Goal: Use online tool/utility: Utilize a website feature to perform a specific function

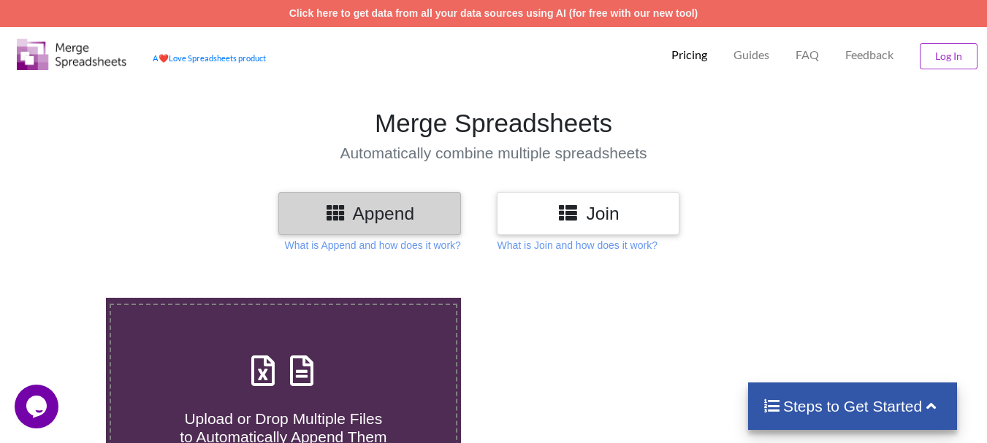
click at [443, 229] on div "Append" at bounding box center [369, 213] width 183 height 43
click at [391, 216] on h3 "Append" at bounding box center [369, 213] width 161 height 21
click at [284, 397] on h4 "Upload or Drop Multiple Files to Automatically Append Them" at bounding box center [283, 420] width 345 height 56
click at [66, 298] on input "Upload or Drop Multiple Files to Automatically Append Them" at bounding box center [66, 298] width 0 height 0
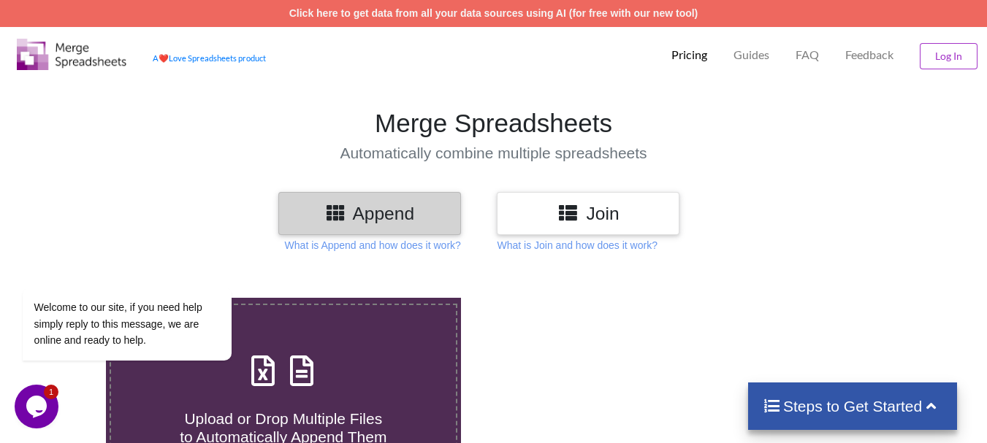
type input "C:\fakepath\DT_02_rhinokd_A488cenpc_670jockey_P3_R3D_PRJ_PLY_STATS.csv"
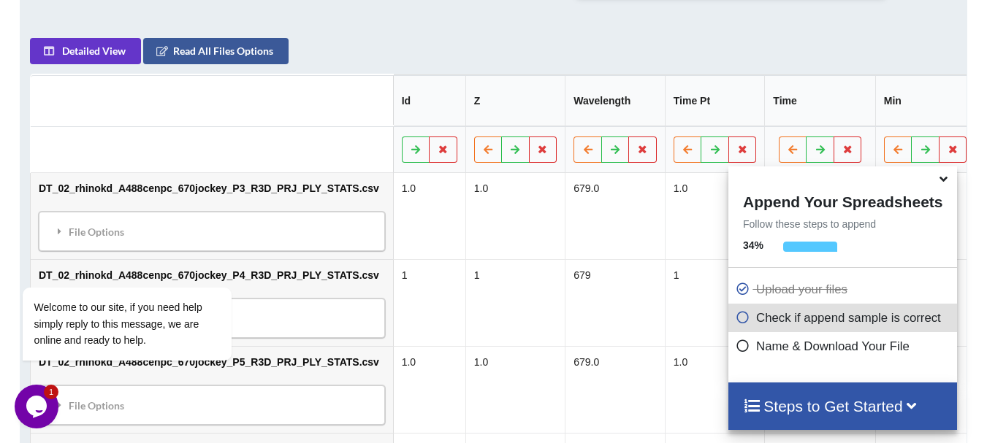
scroll to position [679, 0]
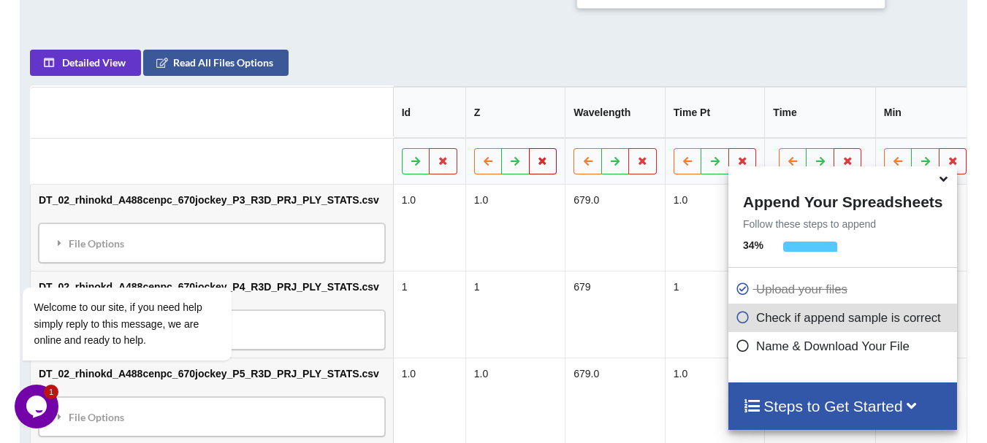
click at [537, 156] on icon at bounding box center [543, 160] width 12 height 9
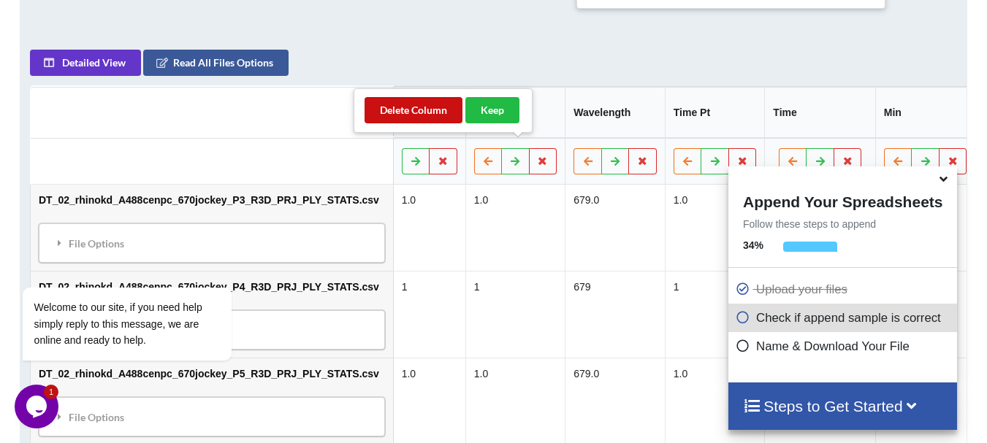
click at [433, 107] on button "Delete Column" at bounding box center [414, 110] width 98 height 26
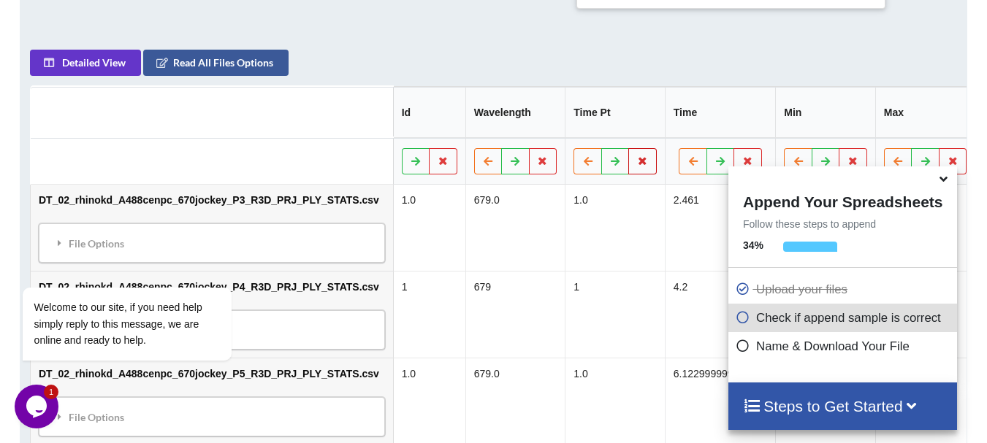
click at [628, 149] on button at bounding box center [642, 161] width 28 height 26
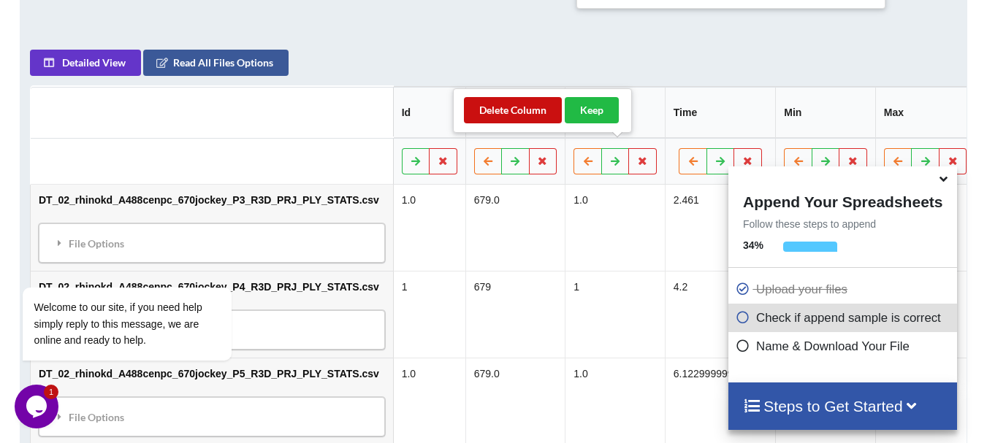
click at [522, 121] on button "Delete Column" at bounding box center [513, 110] width 98 height 26
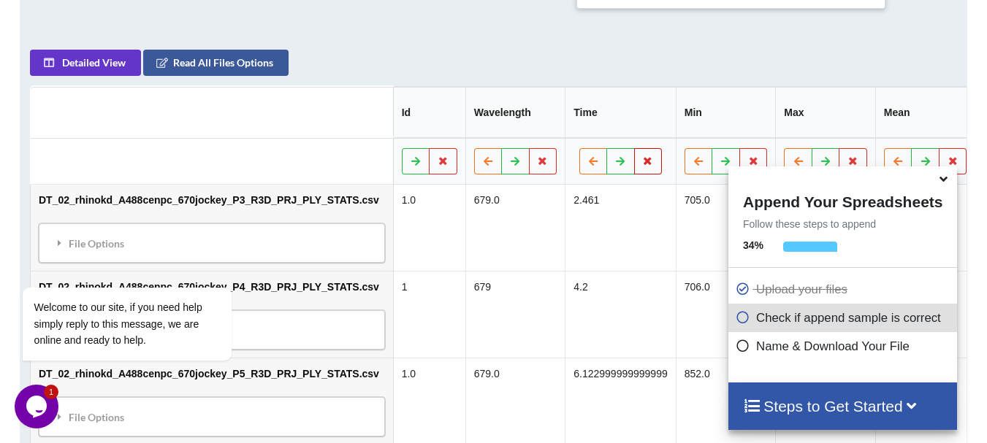
click at [642, 156] on icon at bounding box center [648, 160] width 12 height 9
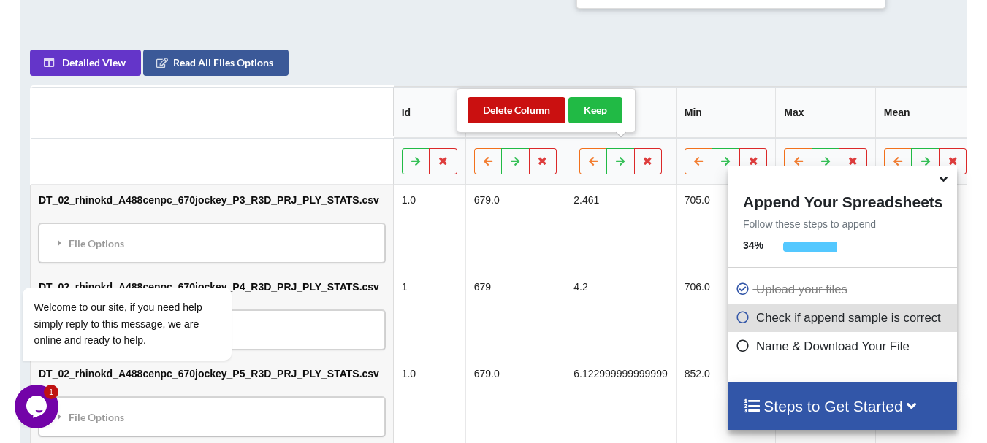
click at [540, 119] on button "Delete Column" at bounding box center [517, 110] width 98 height 26
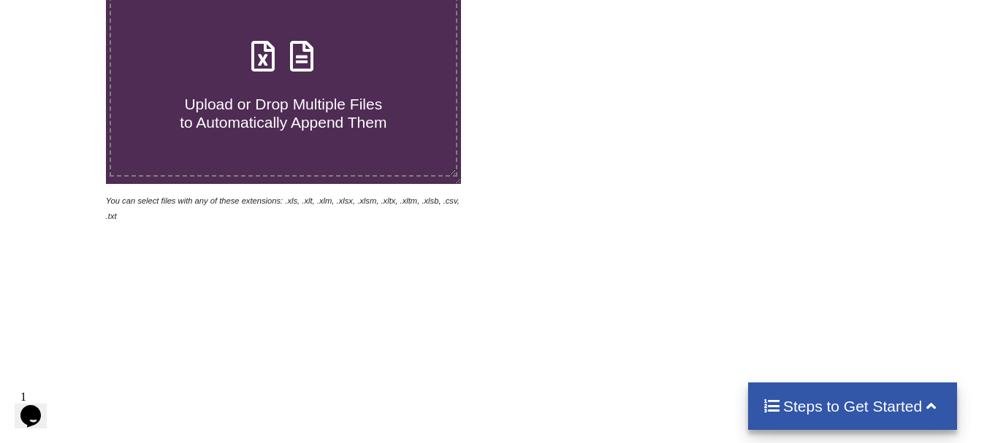
scroll to position [276, 0]
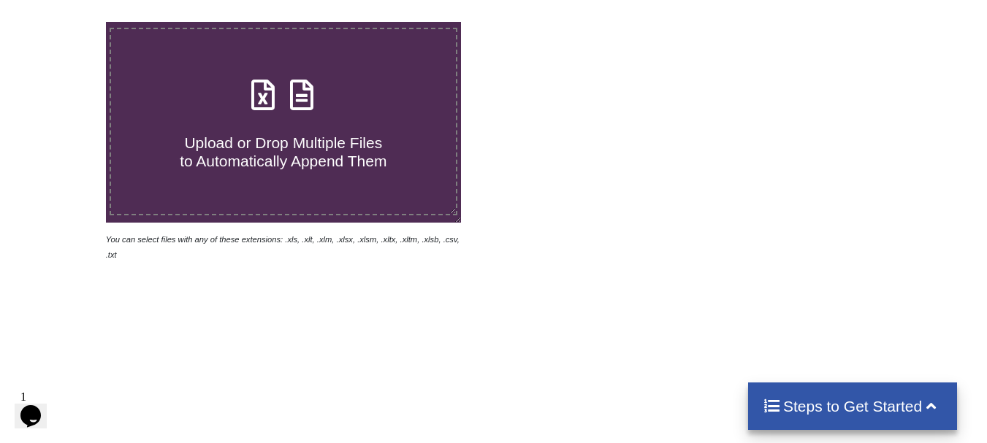
click at [302, 131] on h4 "Upload or Drop Multiple Files to Automatically Append Them" at bounding box center [283, 143] width 345 height 56
click at [66, 22] on input "Upload or Drop Multiple Files to Automatically Append Them" at bounding box center [66, 22] width 0 height 0
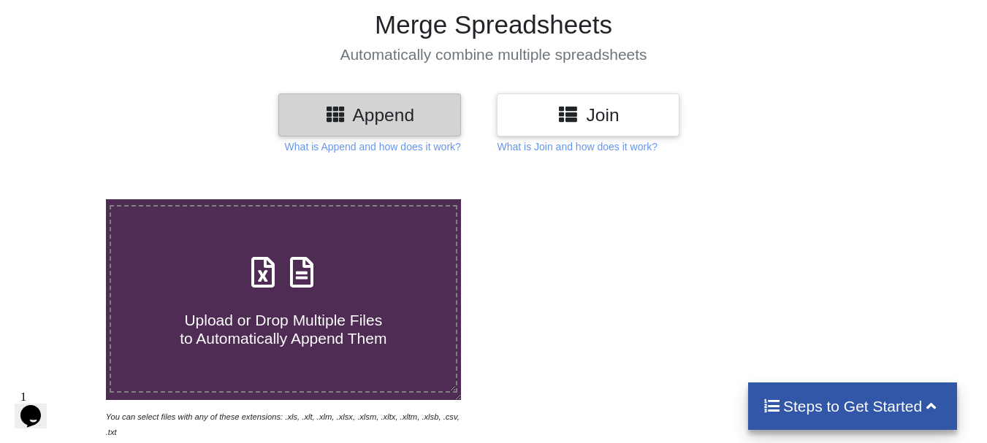
scroll to position [88, 0]
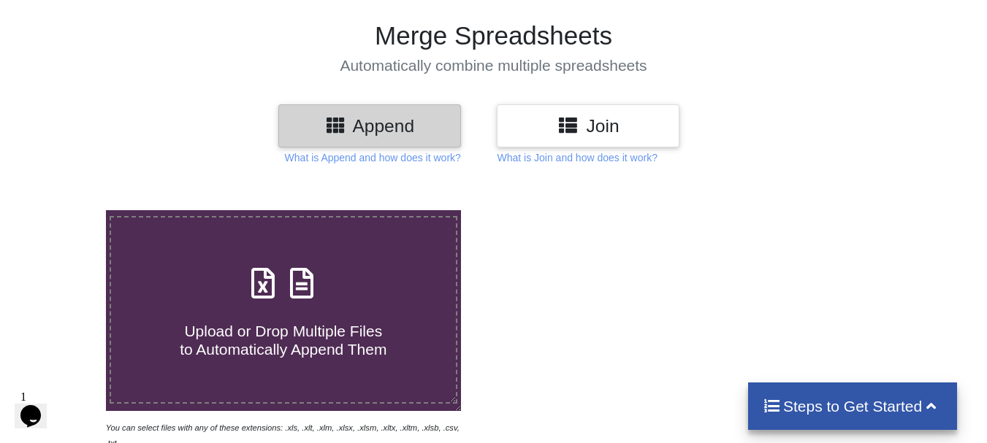
click at [371, 302] on div "Upload or Drop Multiple Files to Automatically Append Them" at bounding box center [283, 310] width 345 height 99
click at [66, 210] on input "Upload or Drop Multiple Files to Automatically Append Them" at bounding box center [66, 210] width 0 height 0
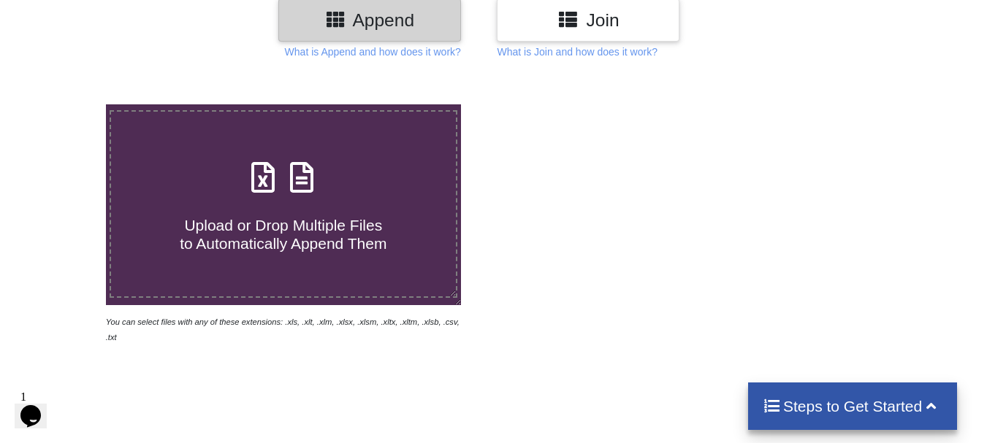
scroll to position [0, 0]
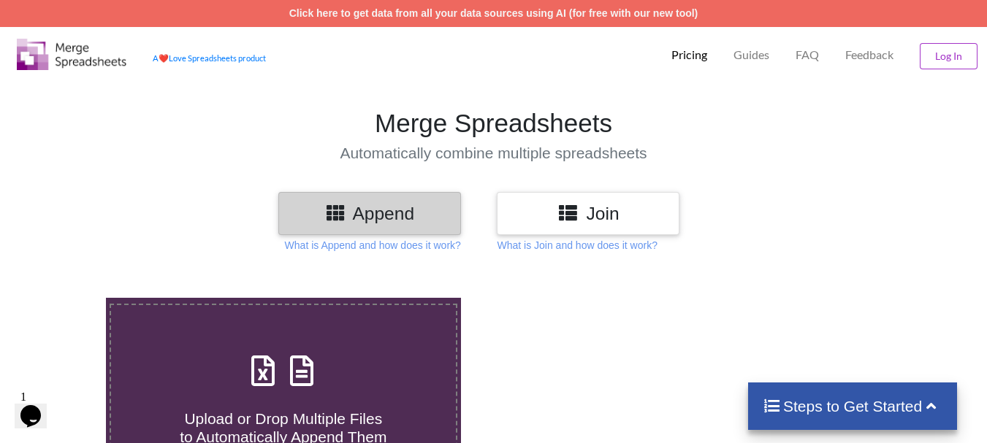
click at [453, 202] on div "Append" at bounding box center [369, 213] width 183 height 43
click at [373, 310] on label "Upload or Drop Multiple Files to Automatically Append Them" at bounding box center [284, 398] width 348 height 188
click at [66, 298] on input "Upload or Drop Multiple Files to Automatically Append Them" at bounding box center [66, 298] width 0 height 0
type input "C:\fakepath\DT_02_rhinokd_A488cenpc_670jockey_P16_R3D_PRJ_PLY_STATS.csv"
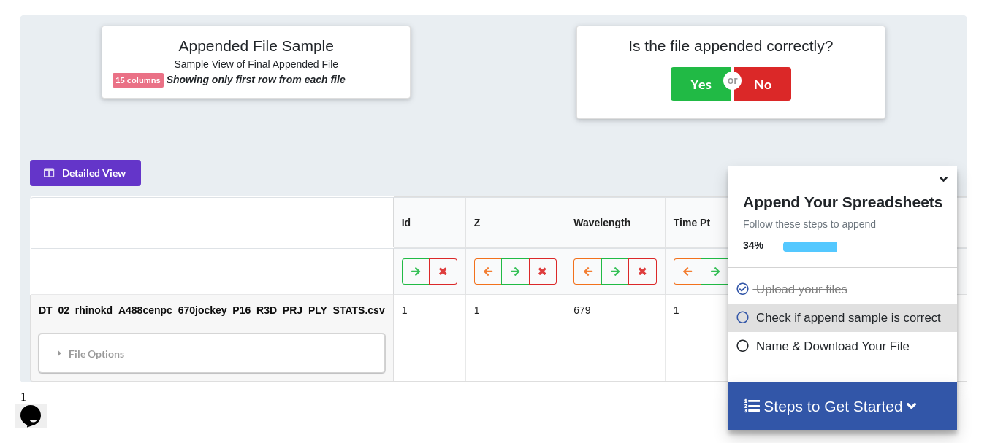
scroll to position [294, 0]
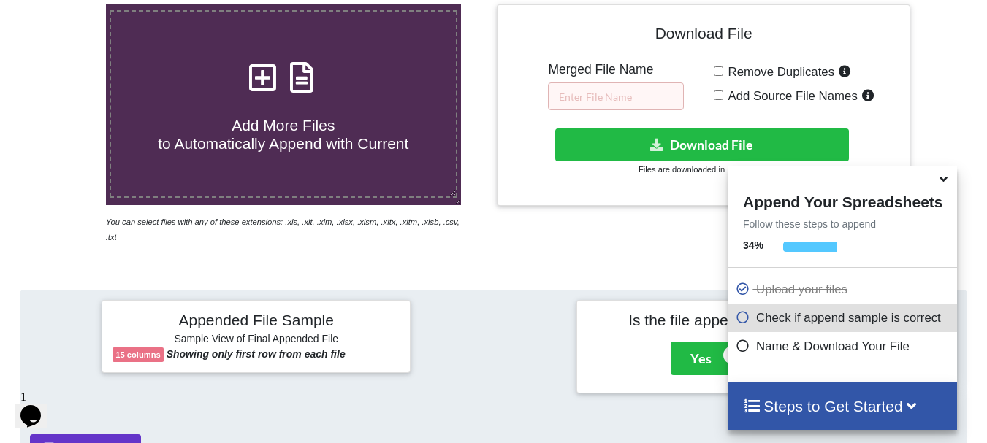
click at [382, 129] on h4 "Add More Files to Automatically Append with Current" at bounding box center [283, 126] width 345 height 56
click at [66, 4] on input "Add More Files to Automatically Append with Current" at bounding box center [66, 4] width 0 height 0
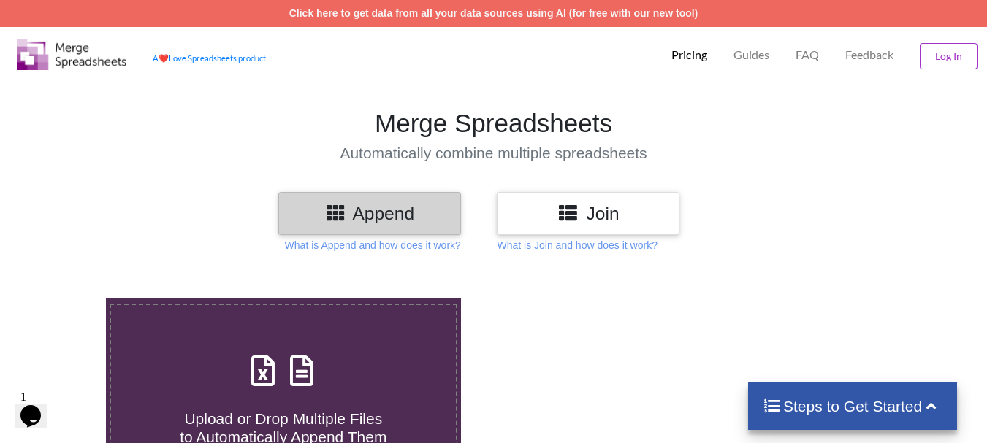
click at [281, 355] on span at bounding box center [283, 372] width 77 height 34
click at [66, 298] on input "Upload or Drop Multiple Files to Automatically Append Them" at bounding box center [66, 298] width 0 height 0
type input "C:\fakepath\DT_02_rhinokd_A488cenpc_670jockey_P3_R3D_PRJ_PLY_STATS.csv"
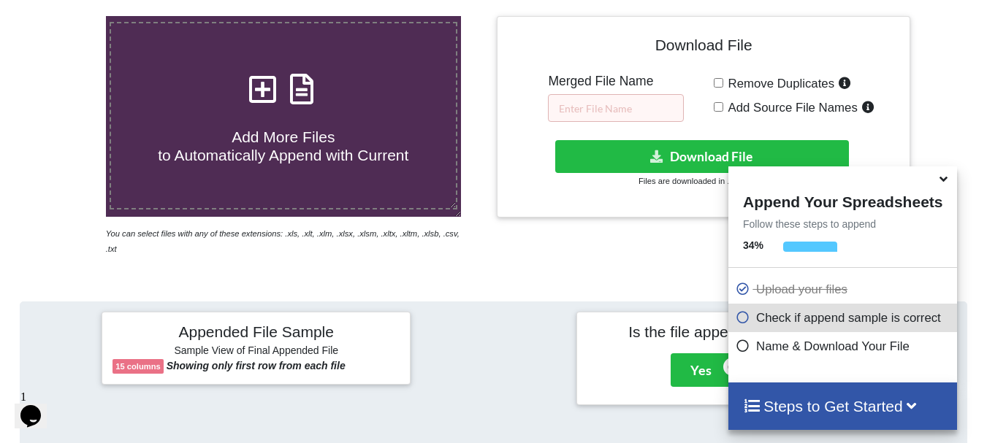
scroll to position [286, 0]
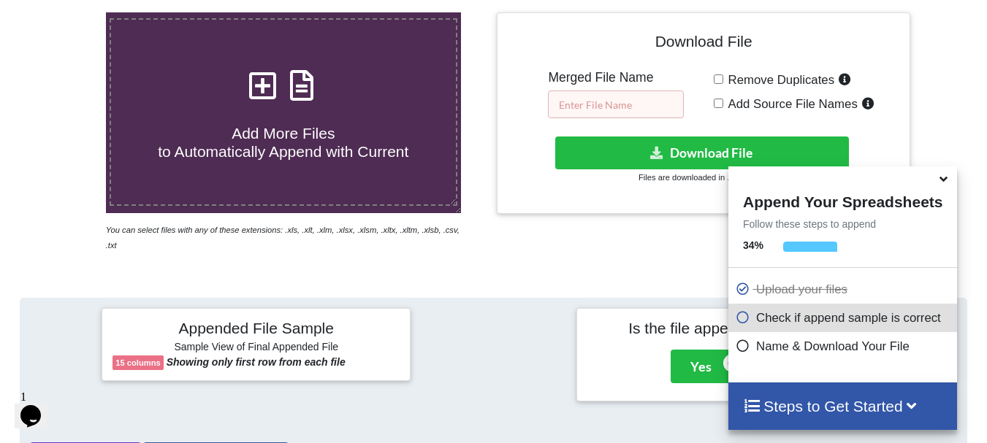
click at [616, 107] on input "text" at bounding box center [616, 105] width 136 height 28
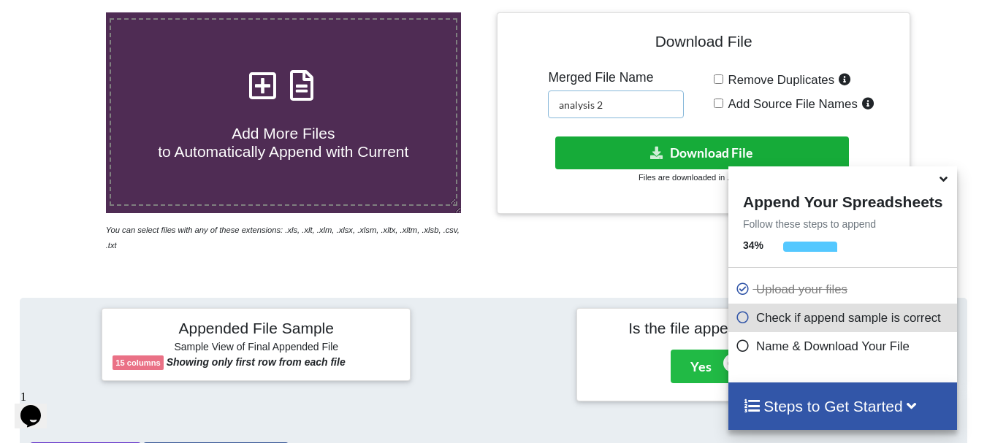
type input "analysis 2"
click at [609, 150] on button "Download File" at bounding box center [702, 153] width 294 height 33
